Goal: Information Seeking & Learning: Learn about a topic

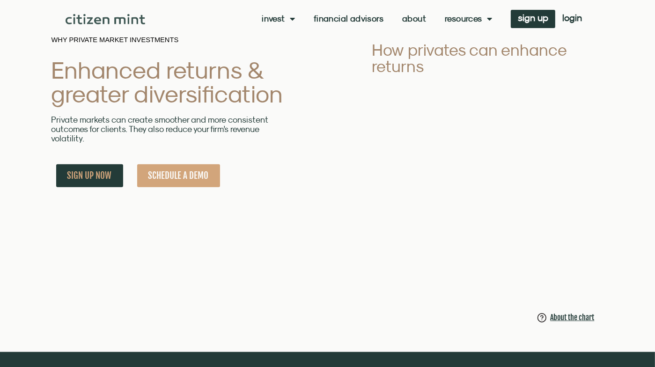
scroll to position [421, 0]
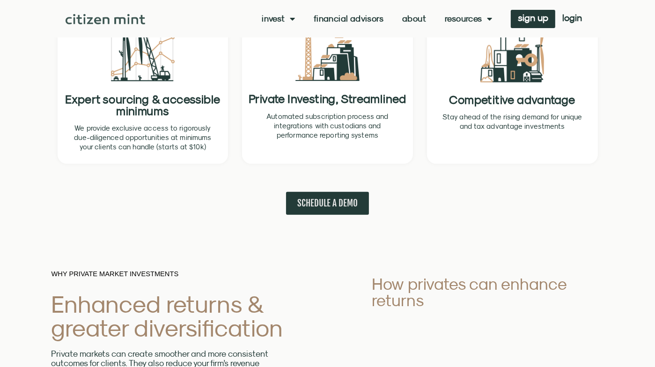
click at [407, 20] on link "About" at bounding box center [414, 18] width 24 height 9
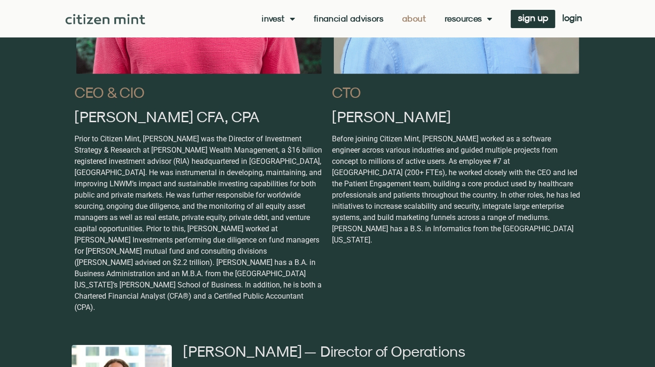
scroll to position [890, 0]
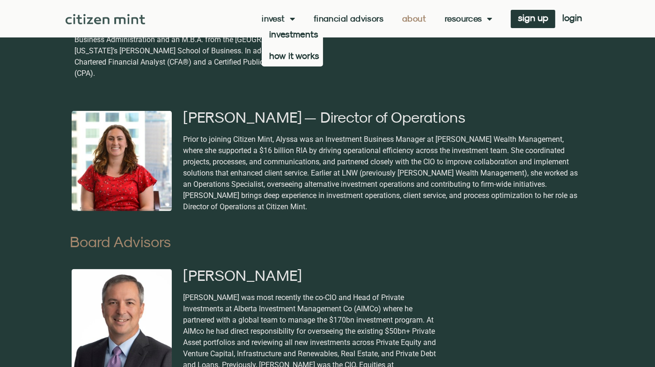
click at [286, 22] on span "Menu" at bounding box center [290, 19] width 10 height 18
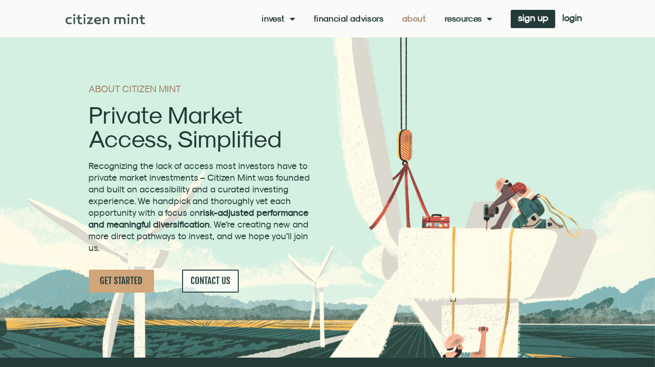
click at [287, 22] on span "Menu" at bounding box center [290, 19] width 10 height 18
click at [290, 59] on link "how it works" at bounding box center [292, 56] width 61 height 22
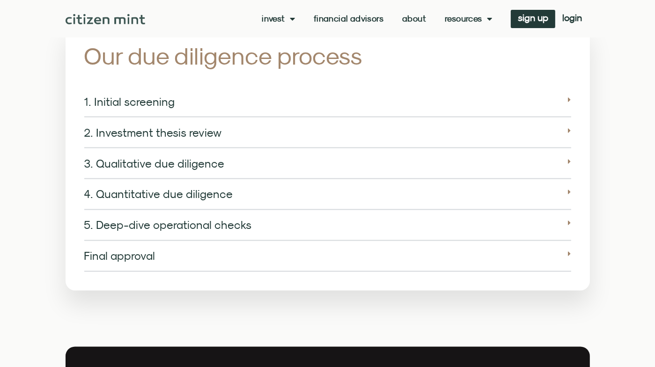
scroll to position [1498, 0]
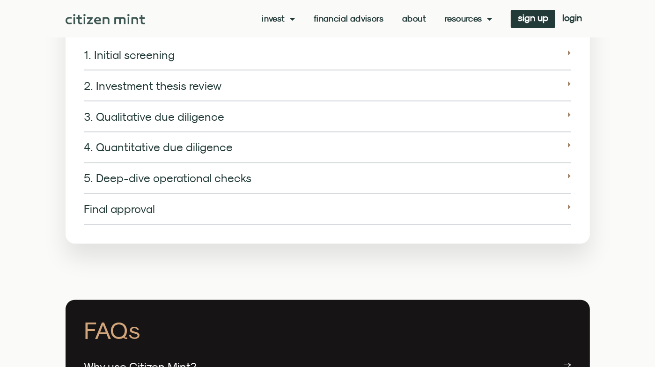
click at [142, 203] on link "Final approval" at bounding box center [119, 209] width 71 height 13
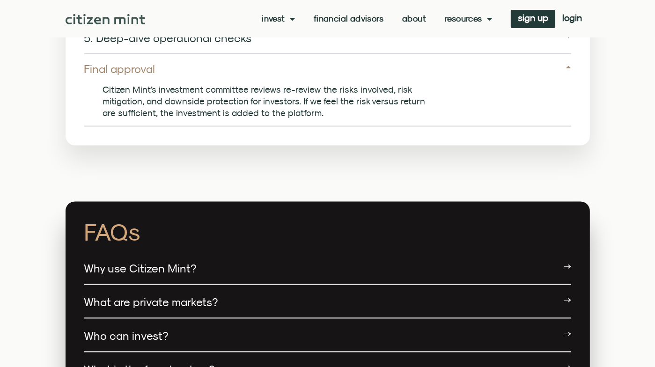
scroll to position [1733, 0]
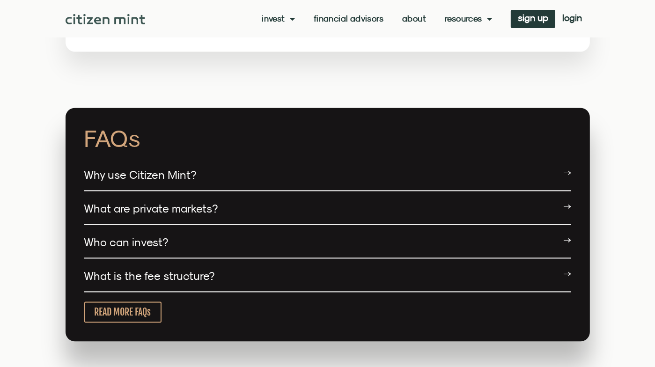
click at [247, 170] on div "Why use Citizen Mint?" at bounding box center [327, 175] width 487 height 31
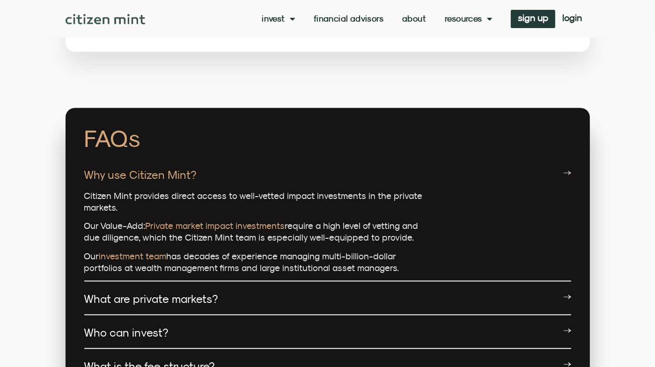
scroll to position [1826, 0]
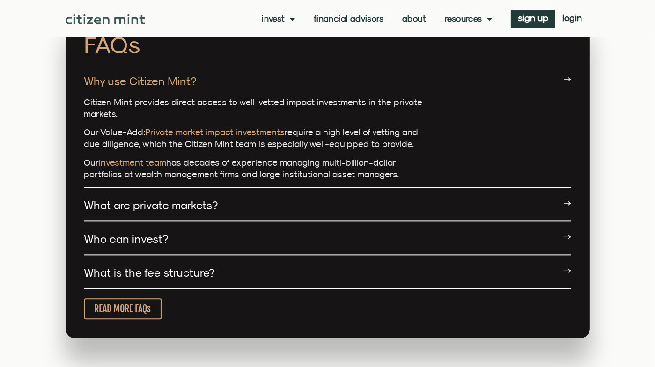
click at [243, 258] on div "What is the fee structure?" at bounding box center [327, 273] width 487 height 31
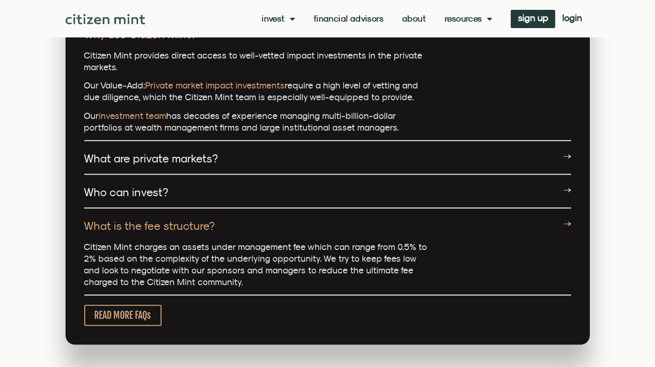
scroll to position [1920, 0]
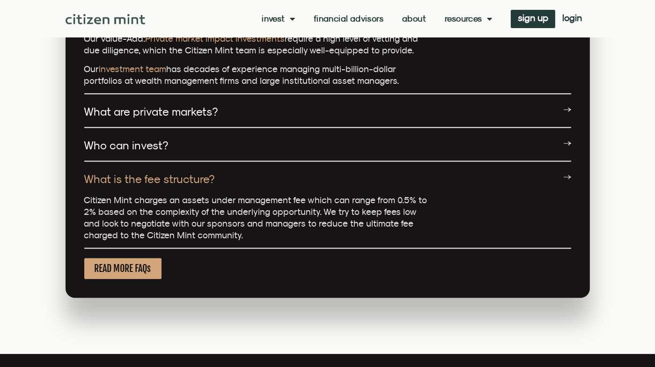
click at [154, 258] on link "READ MORE FAQs" at bounding box center [122, 268] width 77 height 21
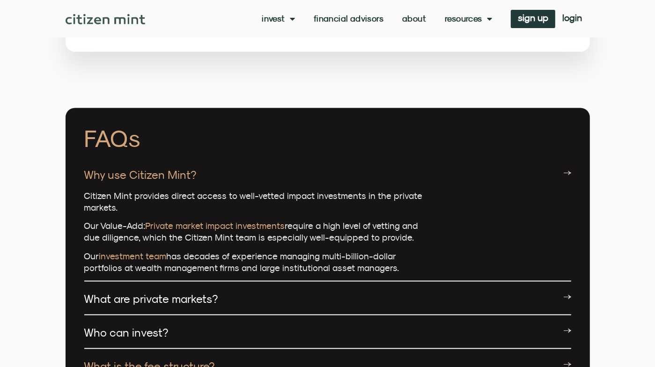
scroll to position [1592, 0]
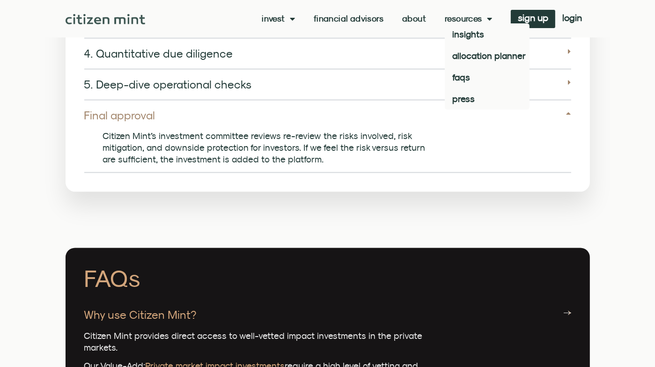
click at [469, 16] on link "Resources" at bounding box center [468, 18] width 47 height 9
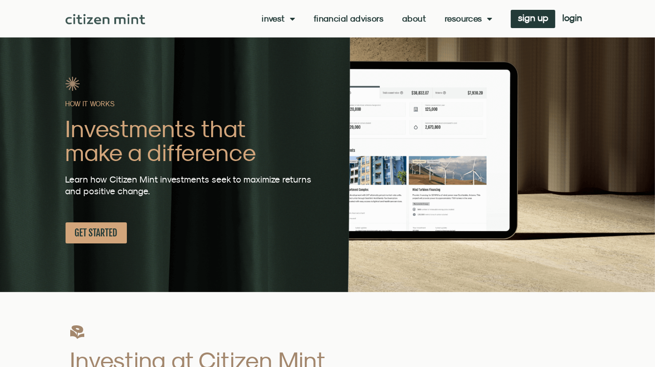
click at [469, 16] on link "Resources" at bounding box center [468, 18] width 47 height 9
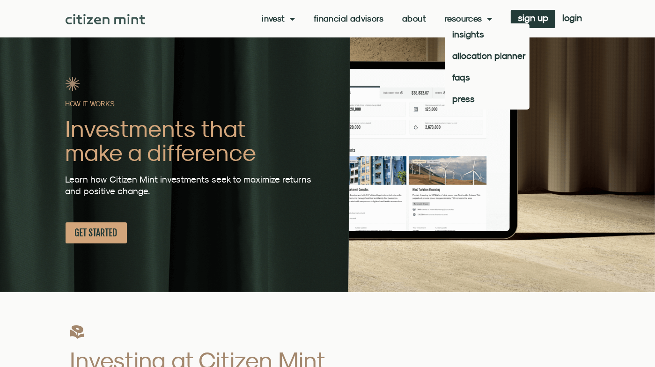
click at [354, 26] on div "Invest investments how it works Financial Advisors About Resources insights all…" at bounding box center [367, 19] width 444 height 18
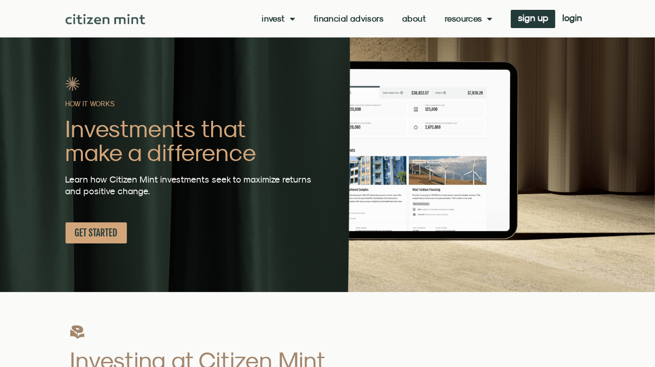
click at [354, 22] on link "Financial Advisors" at bounding box center [349, 18] width 70 height 9
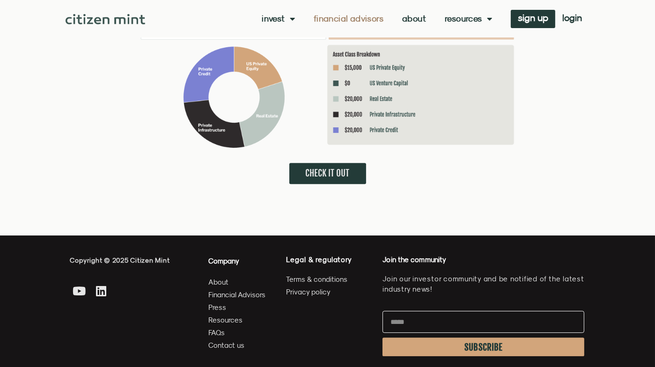
scroll to position [2294, 0]
